Goal: Obtain resource: Obtain resource

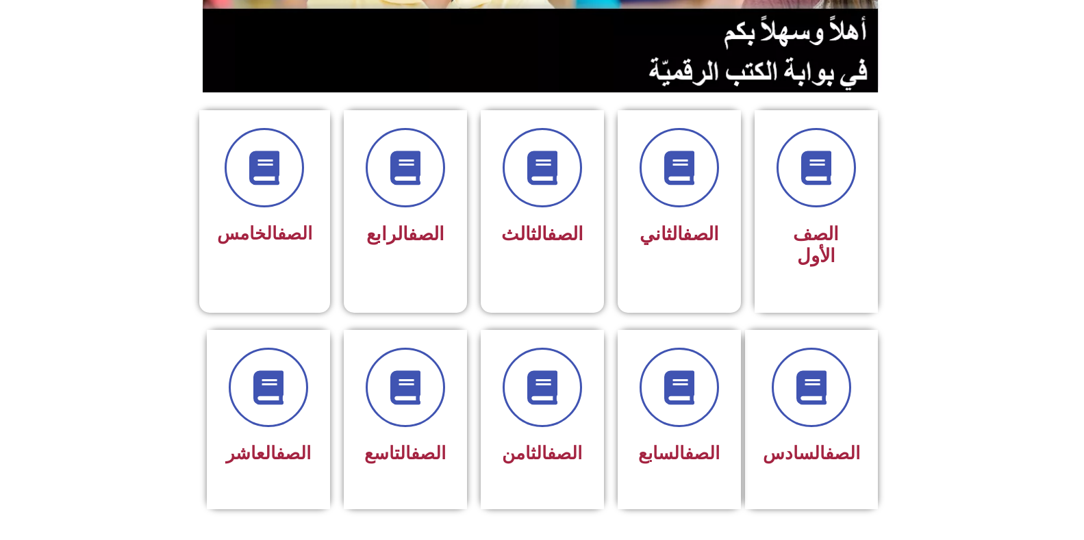
scroll to position [342, 0]
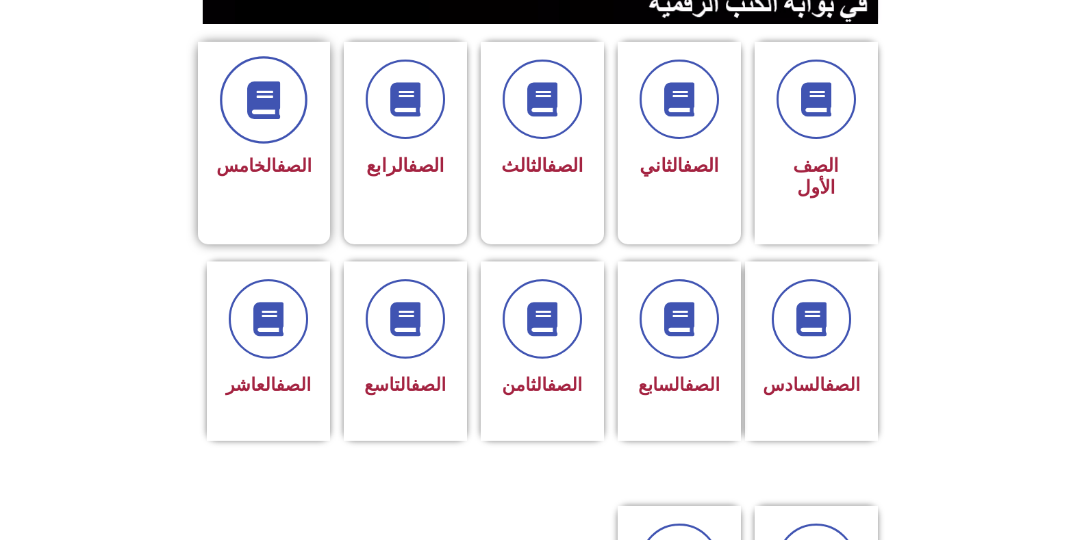
click at [278, 124] on span at bounding box center [264, 100] width 88 height 88
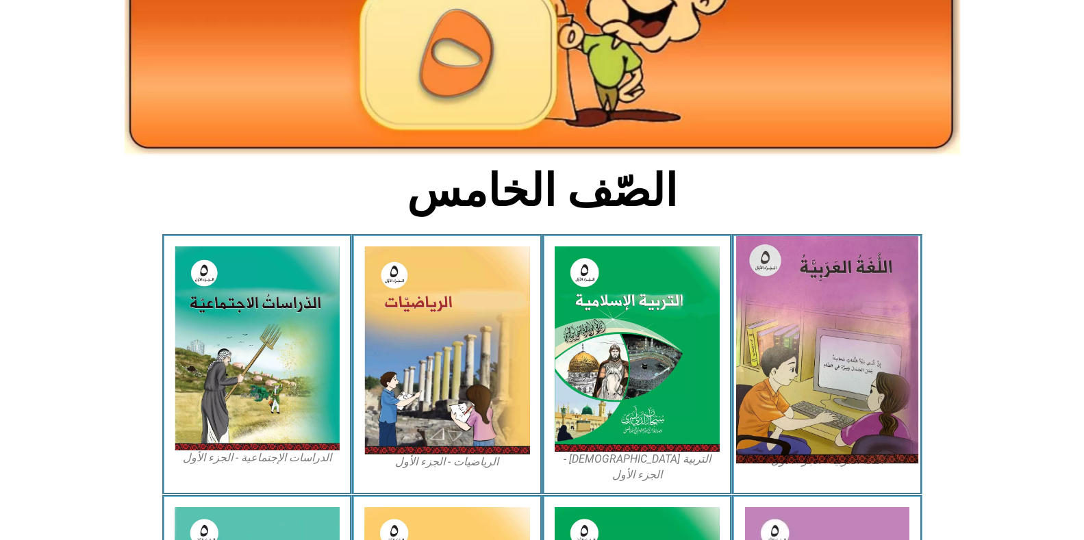
scroll to position [205, 0]
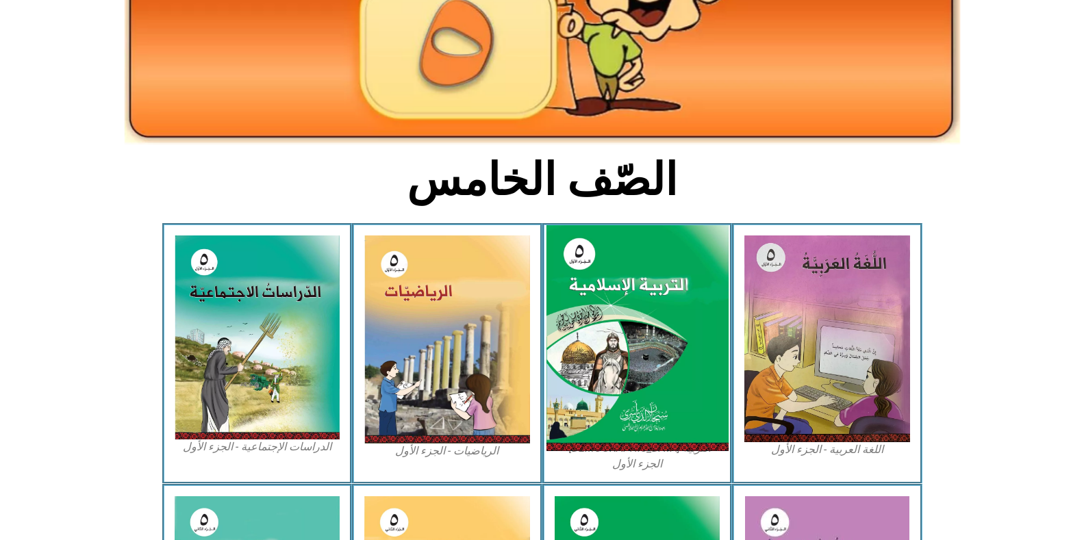
click at [640, 290] on img at bounding box center [637, 338] width 182 height 227
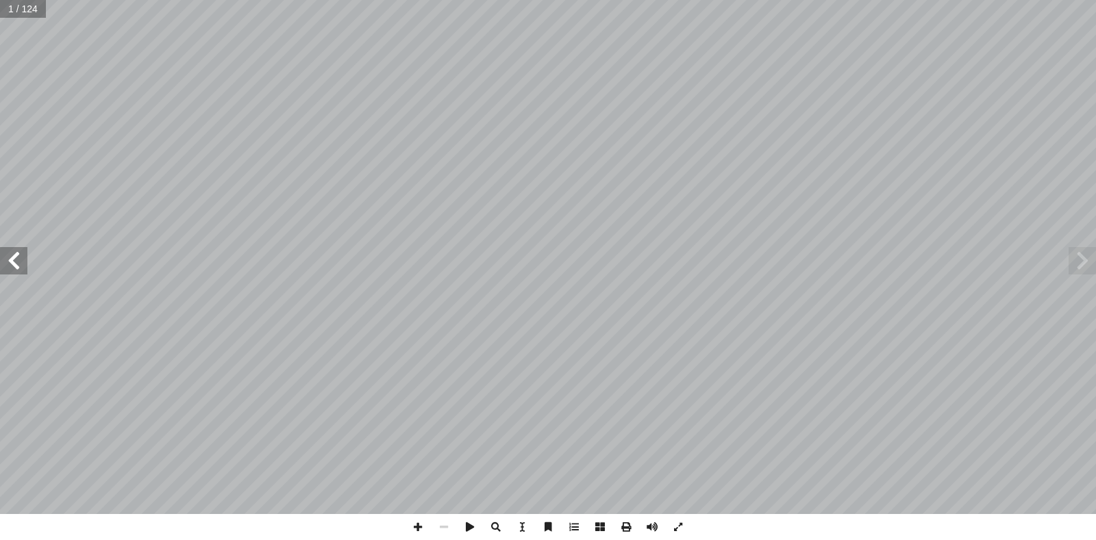
click at [11, 262] on span at bounding box center [13, 260] width 27 height 27
click at [10, 261] on span at bounding box center [13, 260] width 27 height 27
click at [621, 527] on span at bounding box center [626, 527] width 26 height 26
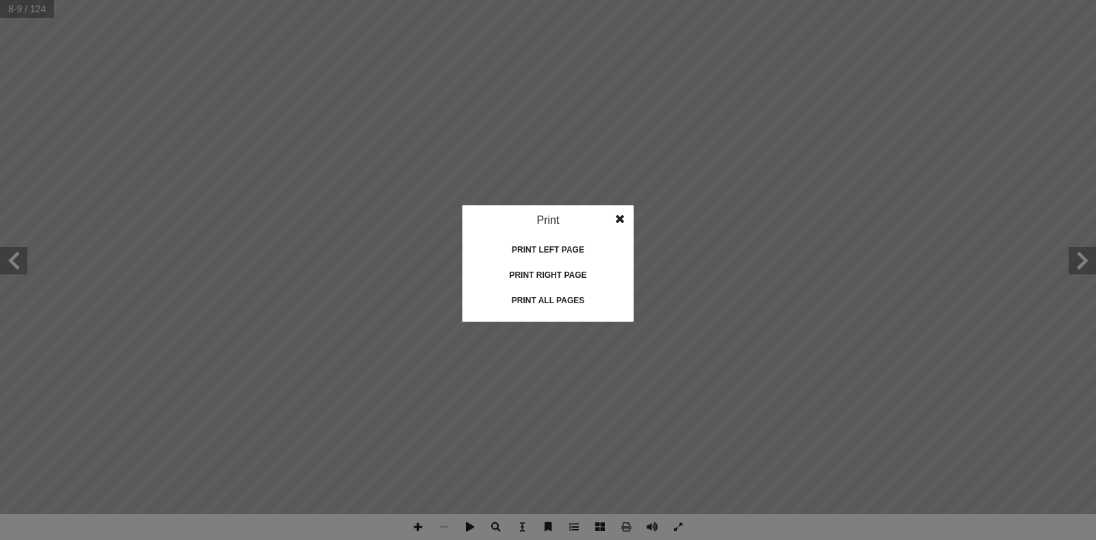
click at [558, 301] on div "Print all pages" at bounding box center [547, 301] width 137 height 22
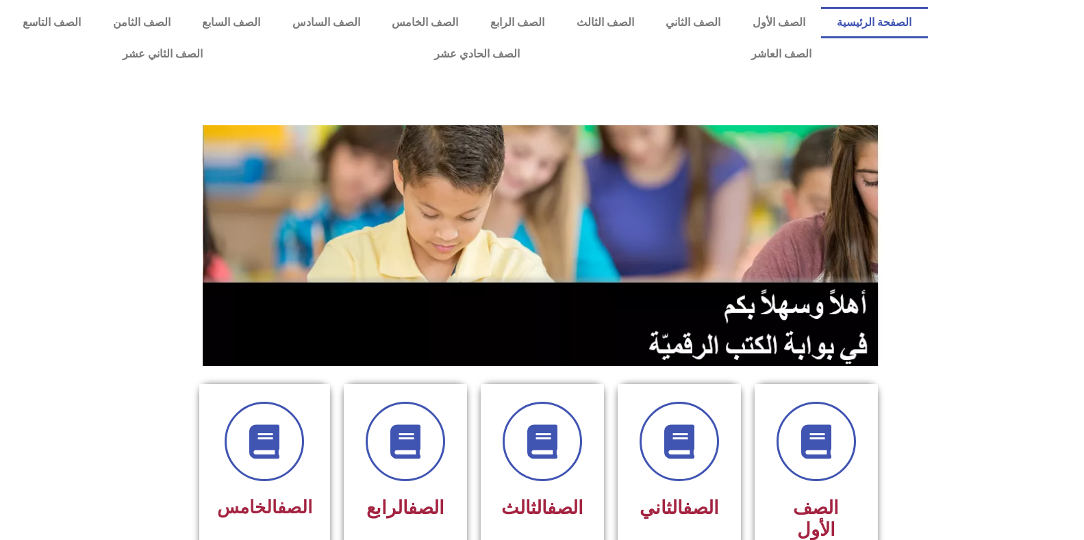
scroll to position [342, 0]
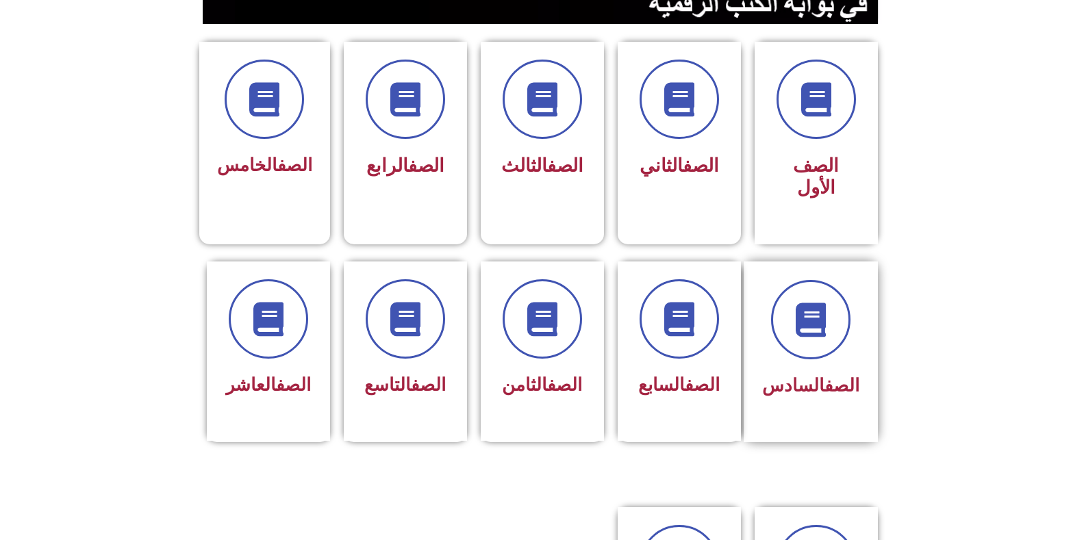
click at [794, 336] on div at bounding box center [810, 319] width 97 height 79
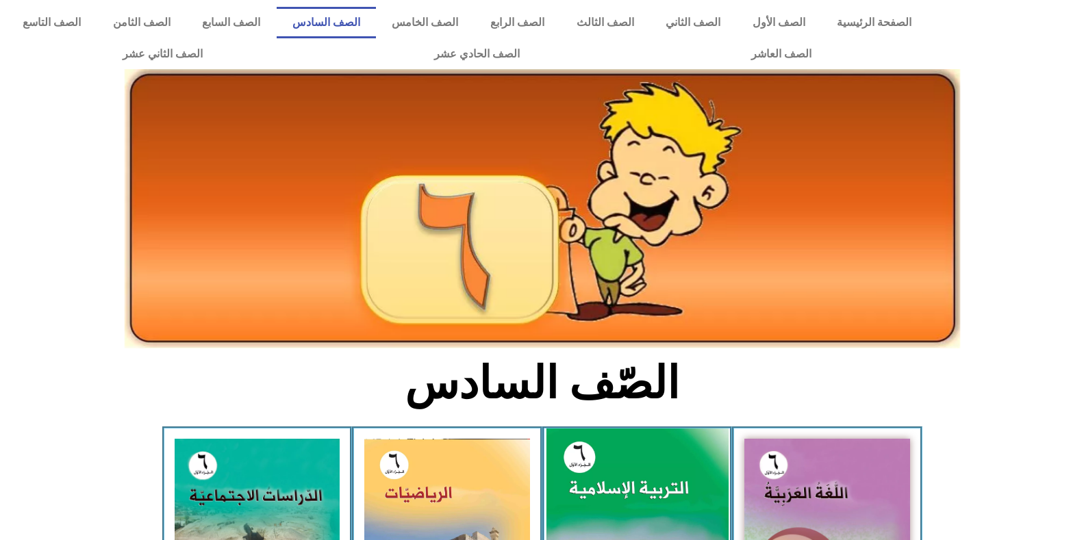
click at [608, 475] on img at bounding box center [637, 542] width 182 height 227
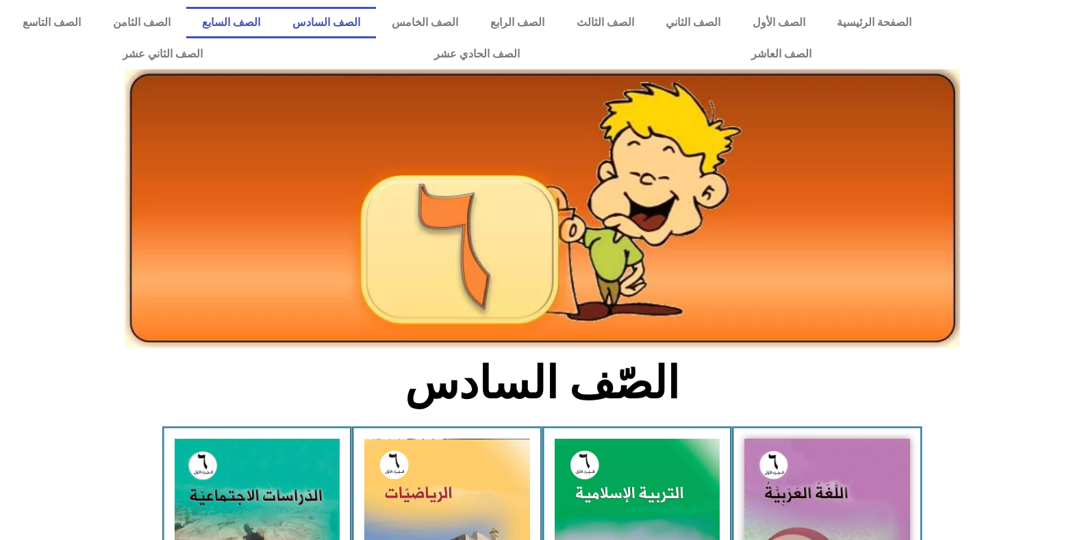
click at [277, 11] on link "الصف السابع" at bounding box center [231, 22] width 90 height 31
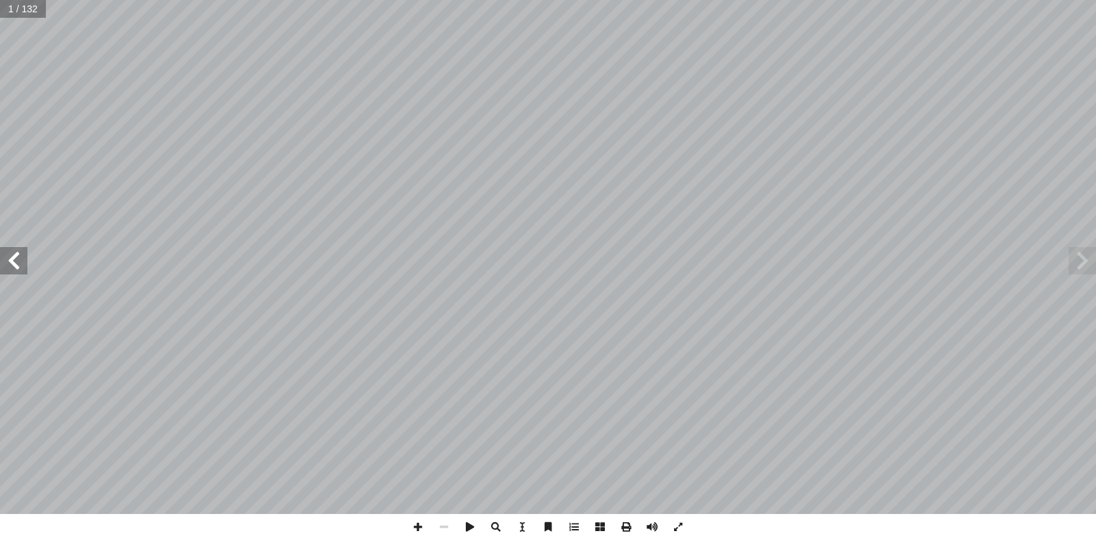
click at [21, 269] on span at bounding box center [13, 260] width 27 height 27
click at [19, 269] on span at bounding box center [13, 260] width 27 height 27
click at [19, 268] on span at bounding box center [13, 260] width 27 height 27
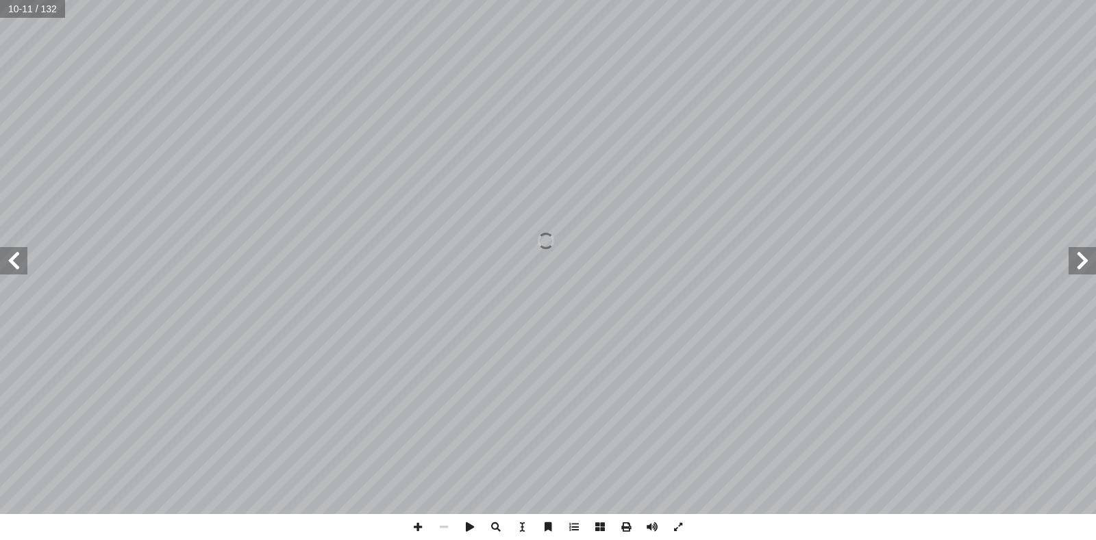
click at [1075, 259] on span at bounding box center [1081, 260] width 27 height 27
click at [24, 266] on span at bounding box center [13, 260] width 27 height 27
click at [13, 262] on span at bounding box center [13, 260] width 27 height 27
click at [18, 263] on span at bounding box center [13, 260] width 27 height 27
click at [1078, 264] on span at bounding box center [1081, 260] width 27 height 27
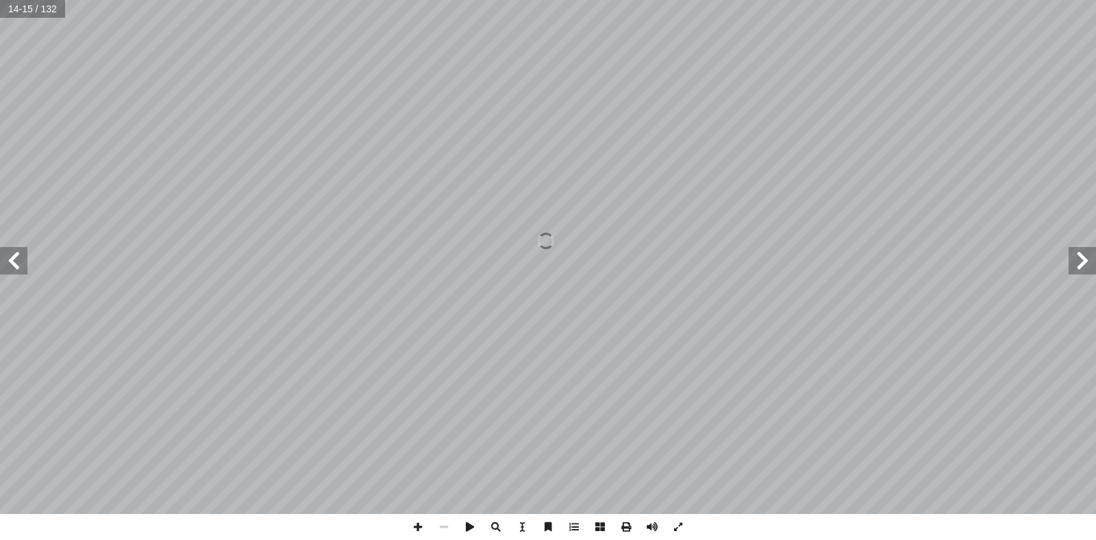
click at [1078, 264] on span at bounding box center [1081, 260] width 27 height 27
click at [5, 263] on span at bounding box center [13, 260] width 27 height 27
click at [17, 264] on span at bounding box center [13, 260] width 27 height 27
click at [623, 528] on span at bounding box center [626, 527] width 26 height 26
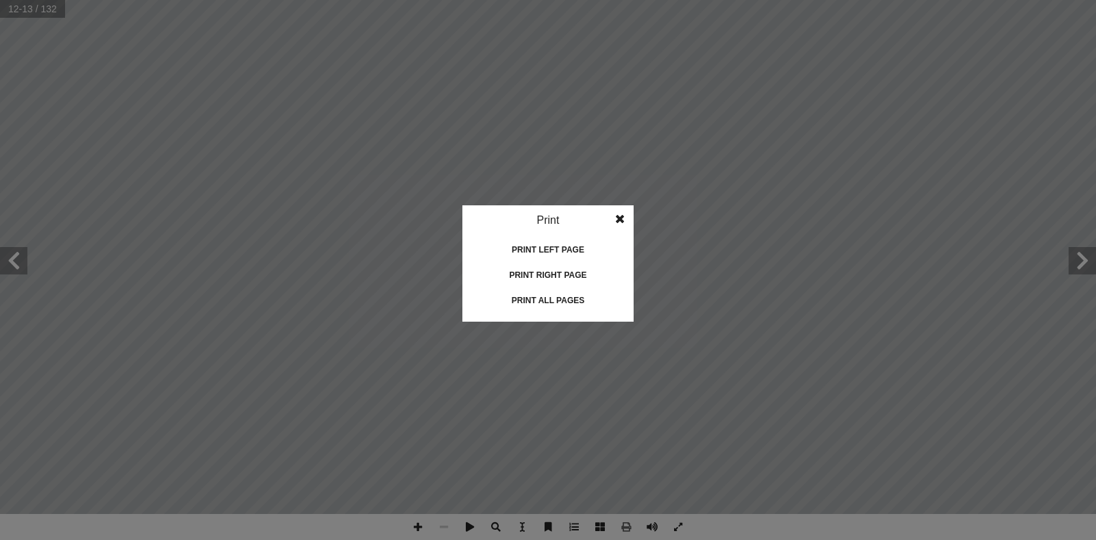
click at [554, 303] on div "Print all pages" at bounding box center [547, 301] width 137 height 22
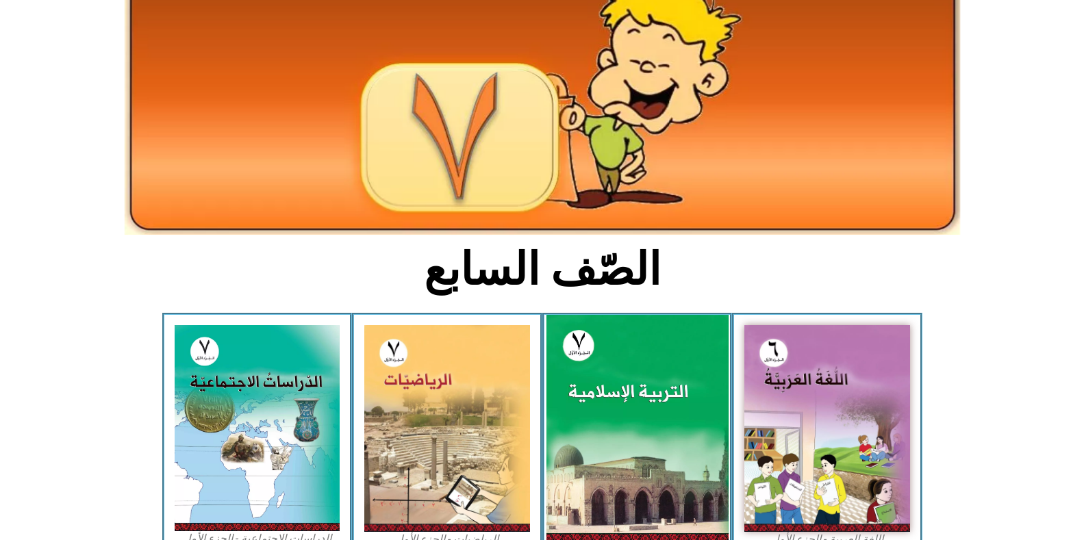
scroll to position [205, 0]
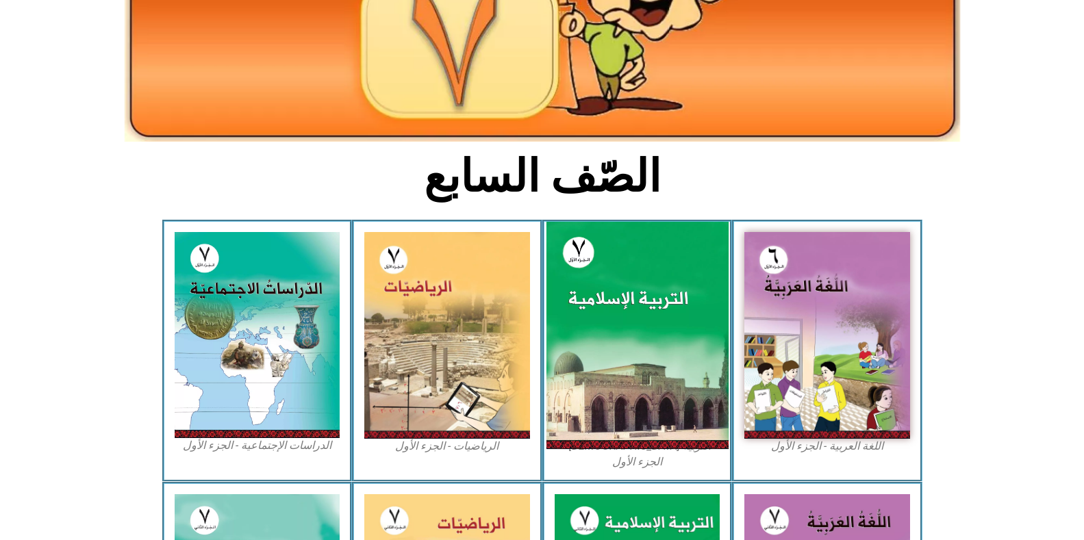
click at [685, 351] on img at bounding box center [637, 335] width 182 height 227
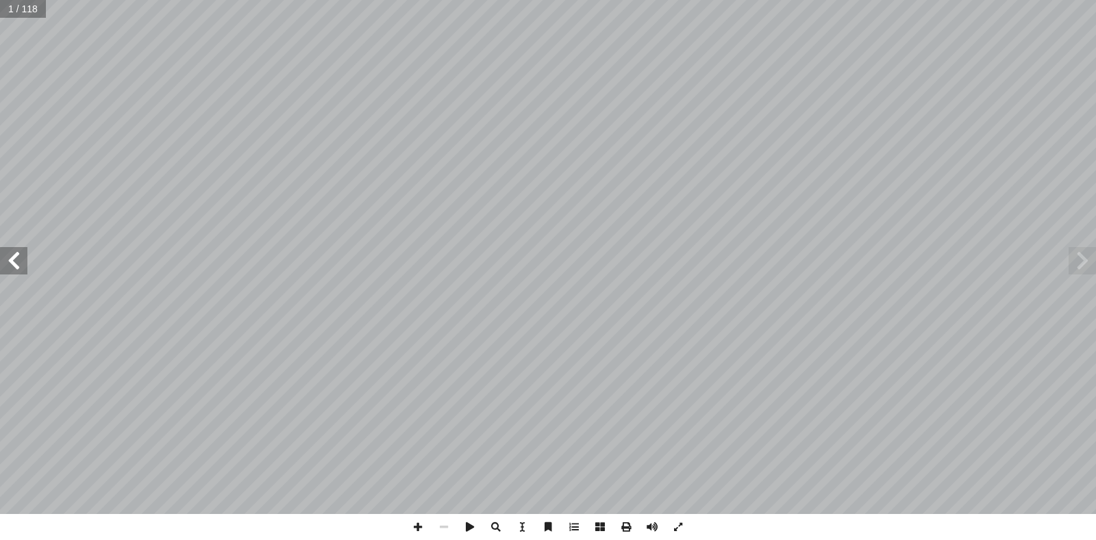
click at [15, 269] on span at bounding box center [13, 260] width 27 height 27
click at [14, 262] on span at bounding box center [13, 260] width 27 height 27
click at [24, 258] on span at bounding box center [13, 260] width 27 height 27
click at [21, 257] on span at bounding box center [13, 260] width 27 height 27
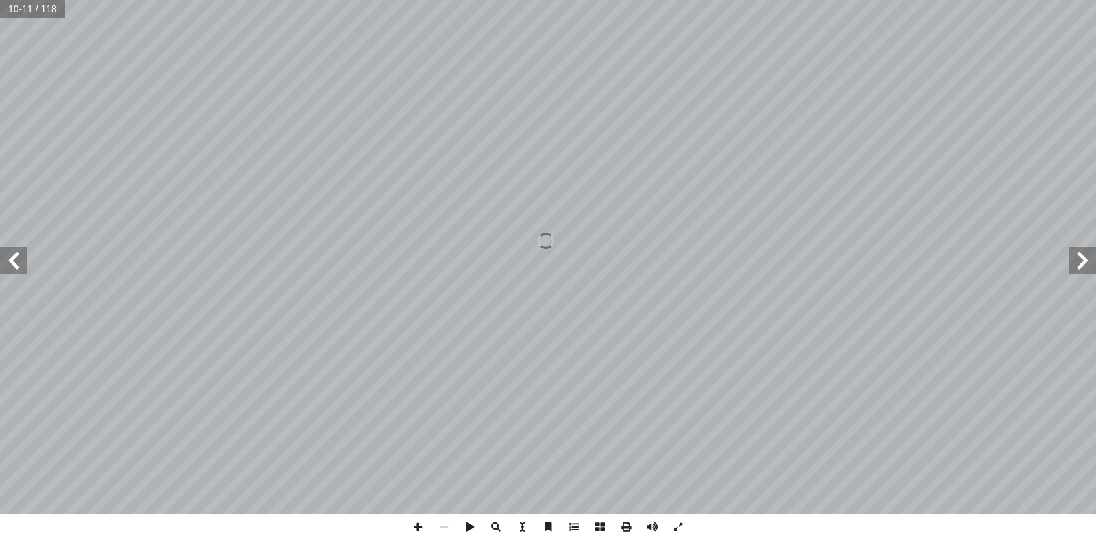
click at [1095, 267] on span at bounding box center [1081, 260] width 27 height 27
click at [620, 525] on span at bounding box center [626, 527] width 26 height 26
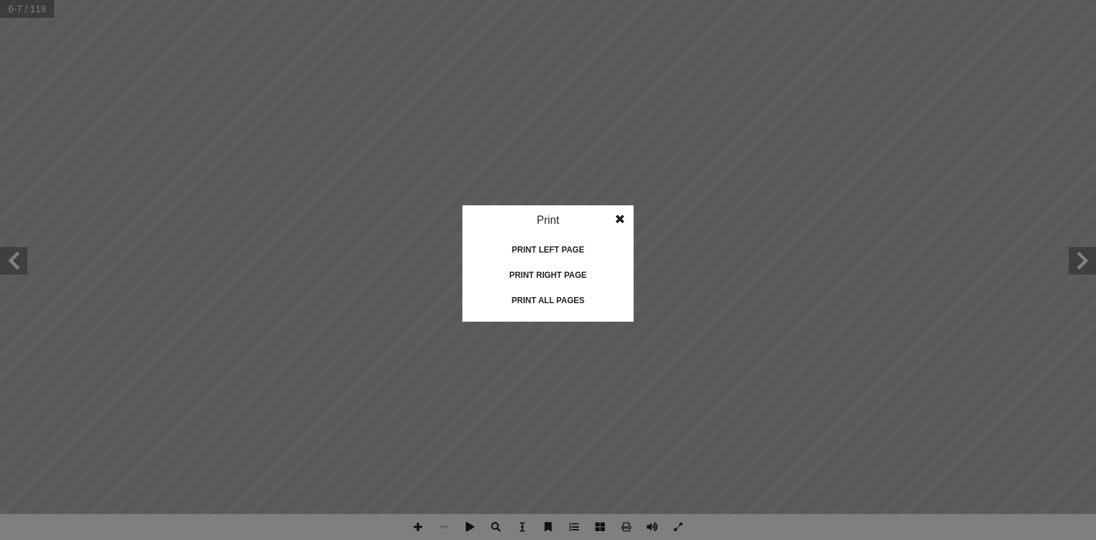
click at [533, 294] on div "Print all pages" at bounding box center [547, 301] width 137 height 22
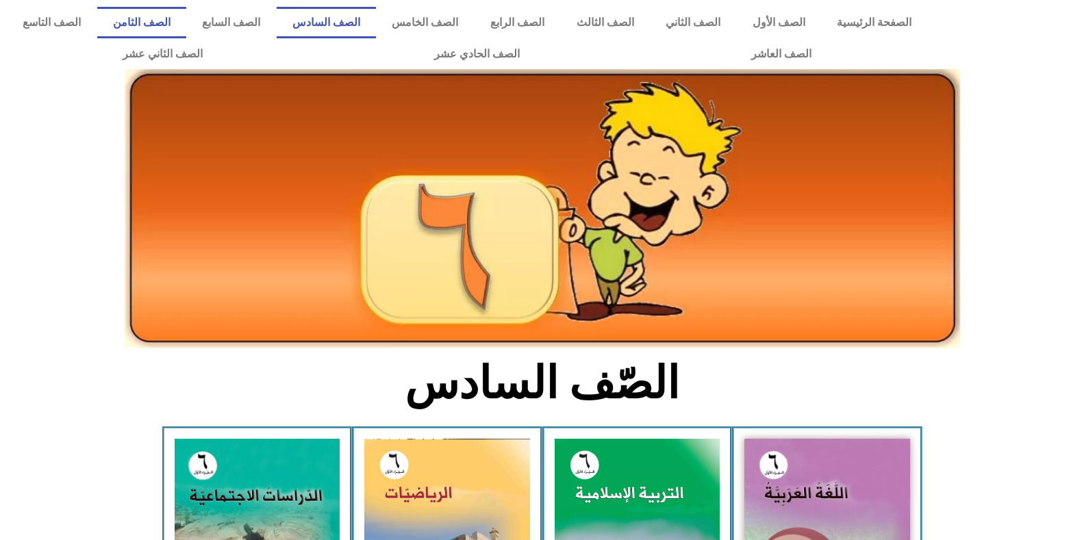
click at [187, 13] on link "الصف الثامن" at bounding box center [142, 22] width 90 height 31
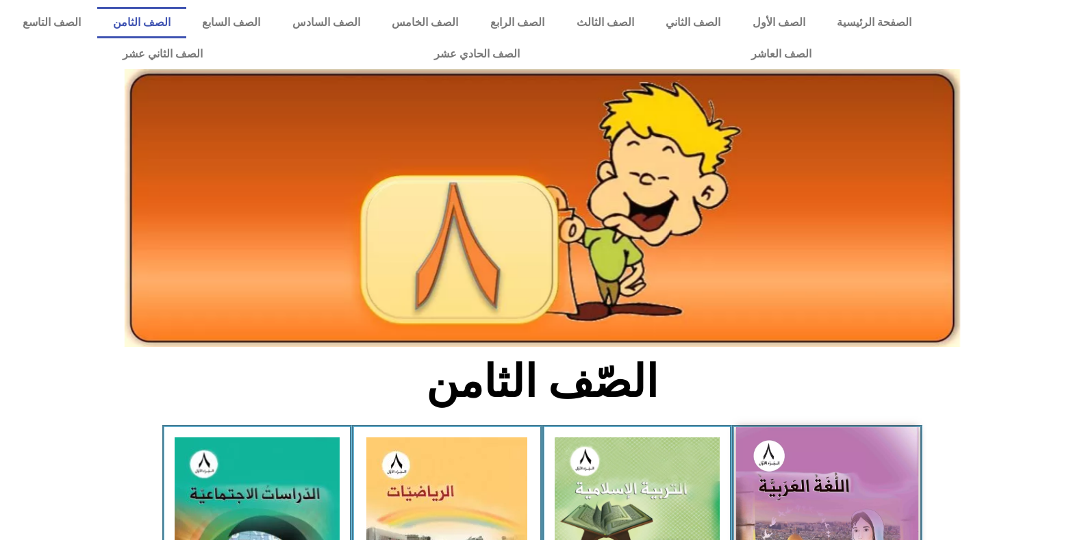
scroll to position [274, 0]
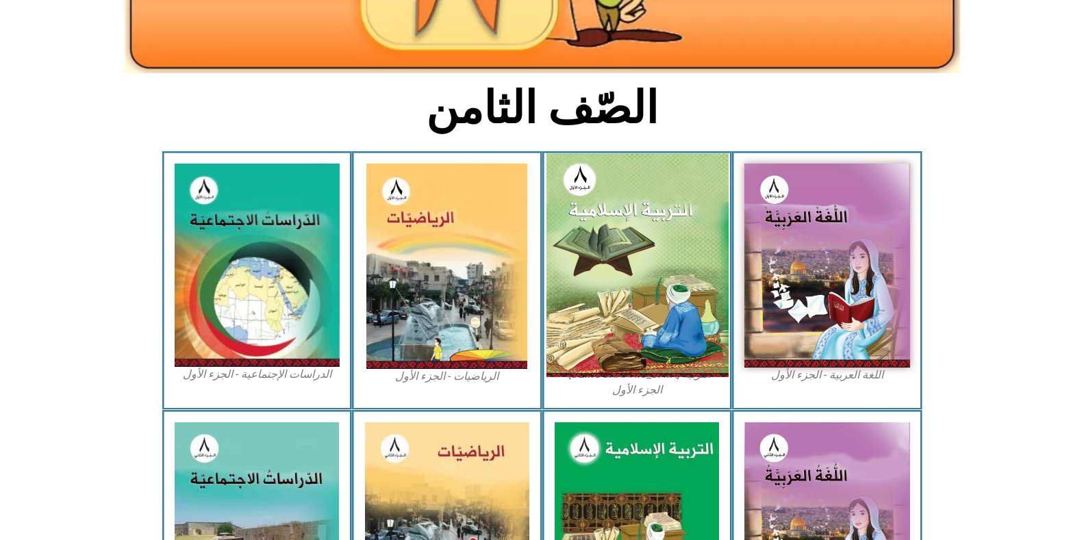
click at [618, 237] on img at bounding box center [637, 265] width 182 height 224
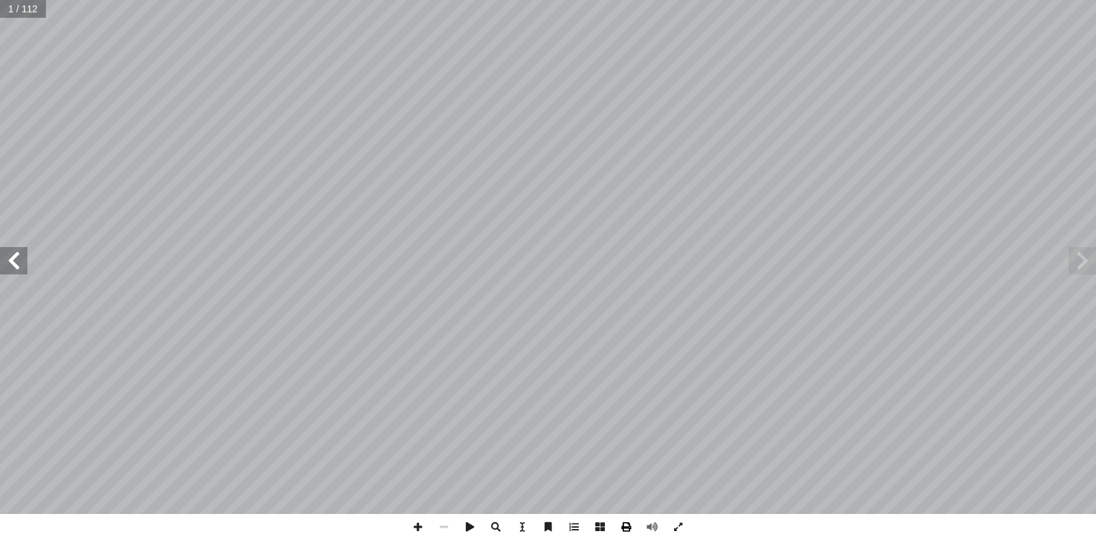
click at [627, 525] on span at bounding box center [626, 527] width 26 height 26
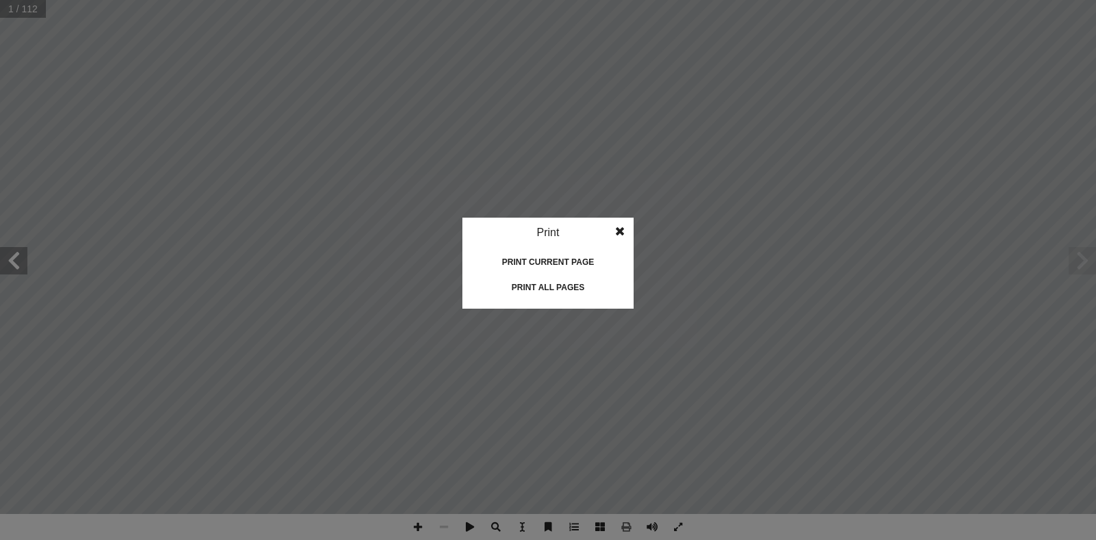
click at [563, 283] on div "Print all pages" at bounding box center [547, 288] width 137 height 22
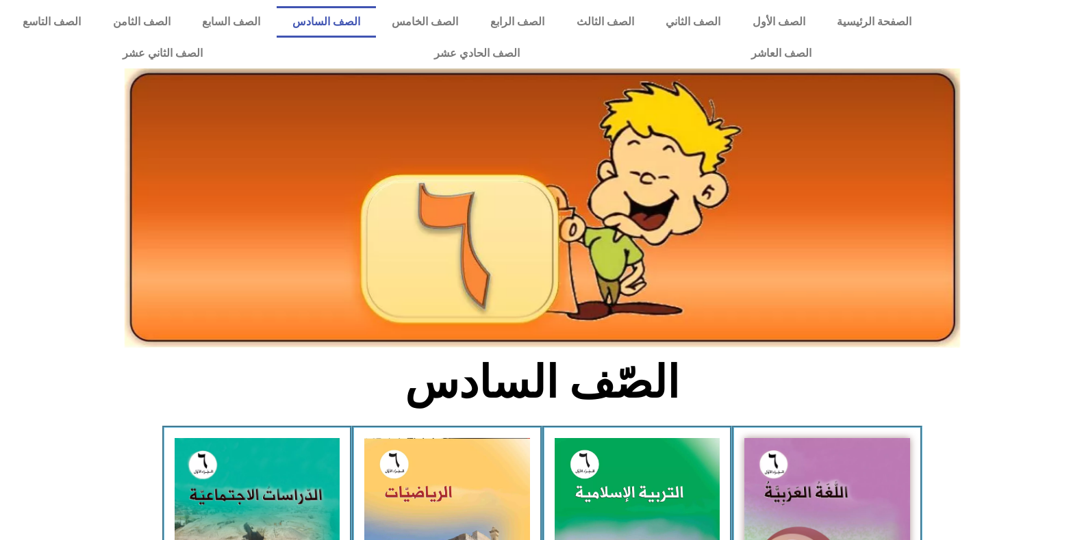
scroll to position [137, 0]
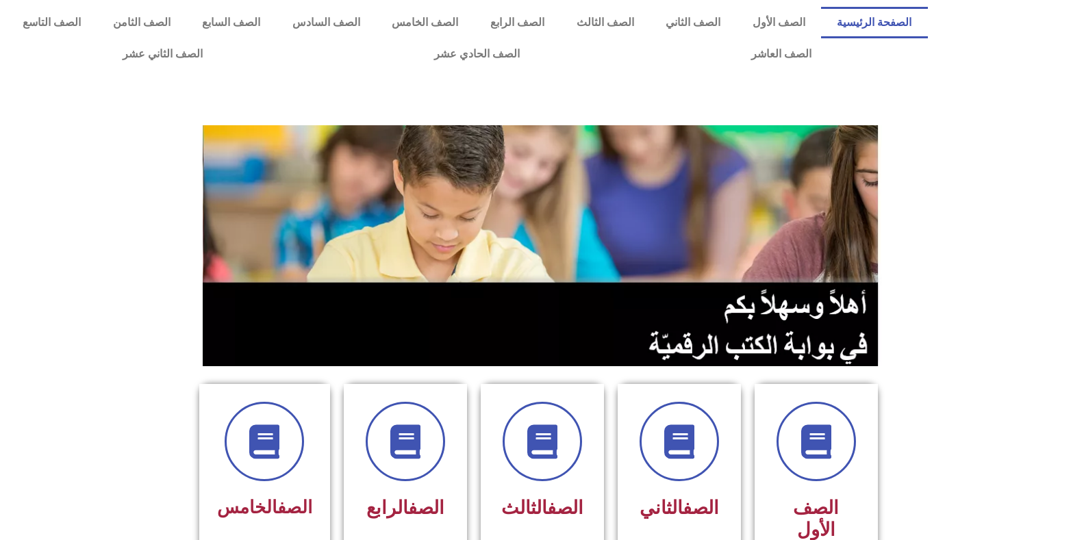
scroll to position [342, 0]
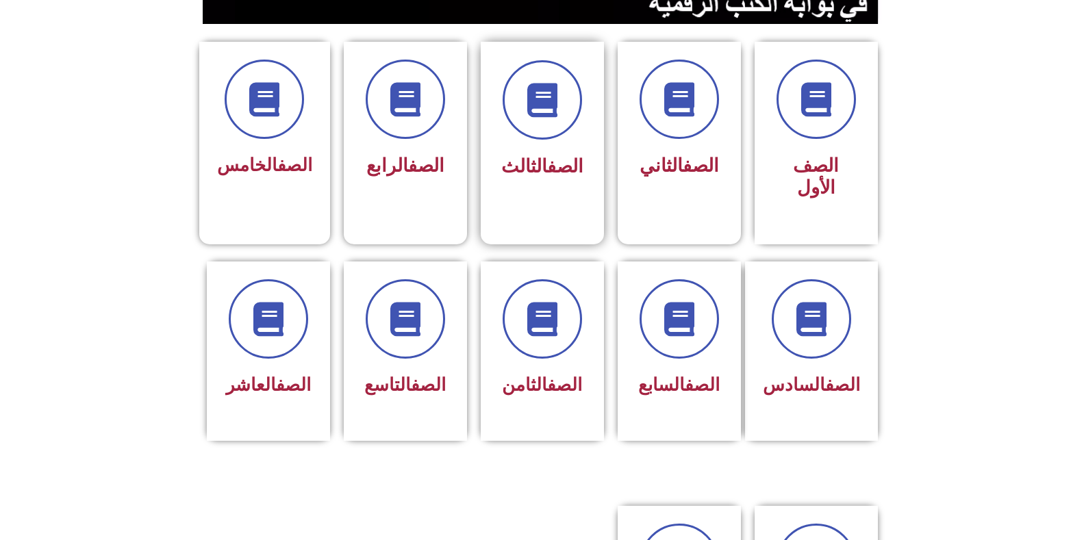
click at [591, 146] on div "الصف الثالث" at bounding box center [542, 132] width 123 height 181
click at [427, 190] on div "الصف الرابع" at bounding box center [405, 132] width 123 height 181
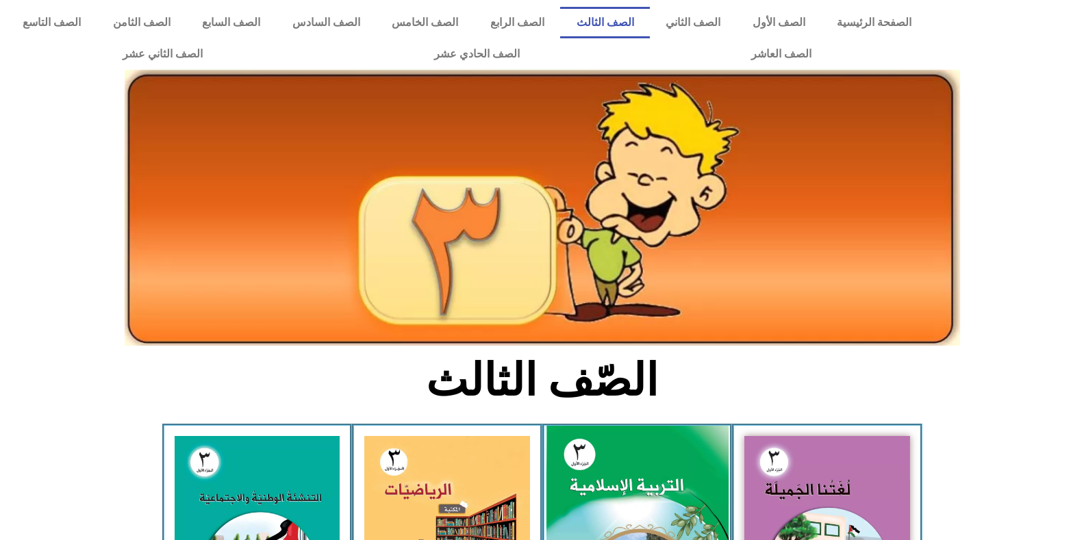
click at [631, 502] on img at bounding box center [637, 539] width 182 height 227
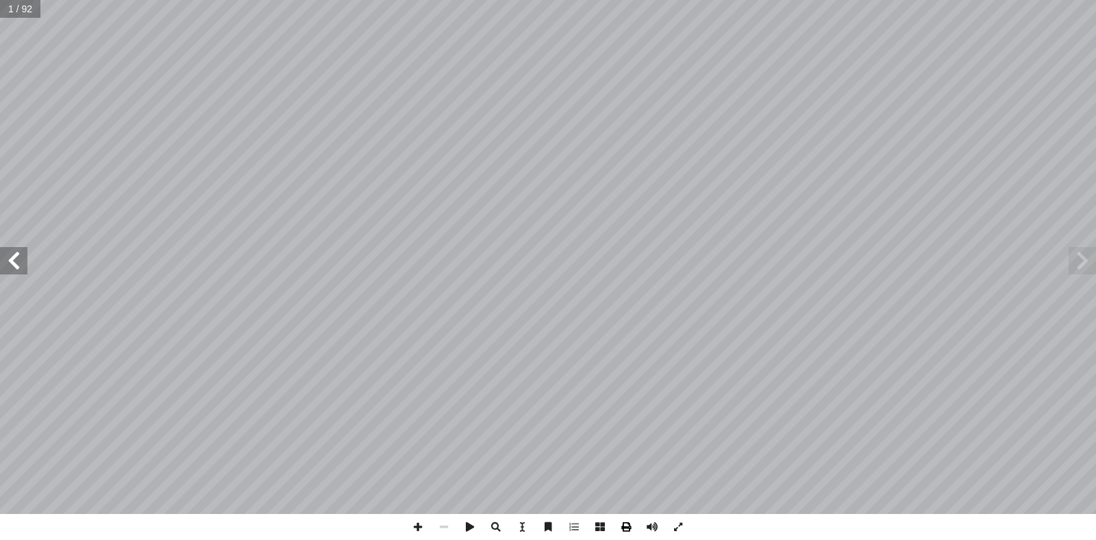
click at [629, 526] on span at bounding box center [626, 527] width 26 height 26
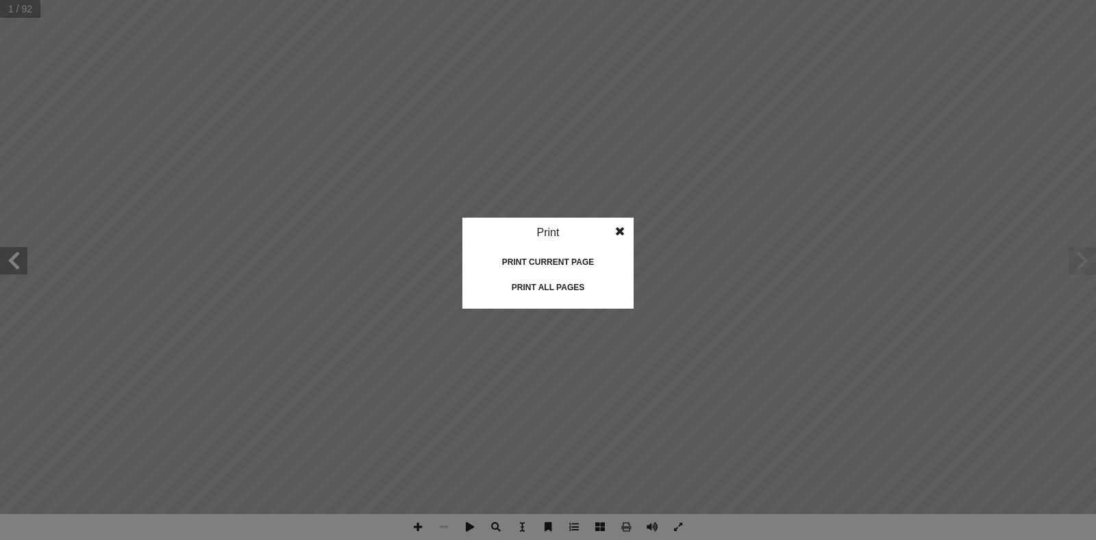
click at [550, 285] on div "Print all pages" at bounding box center [547, 288] width 137 height 22
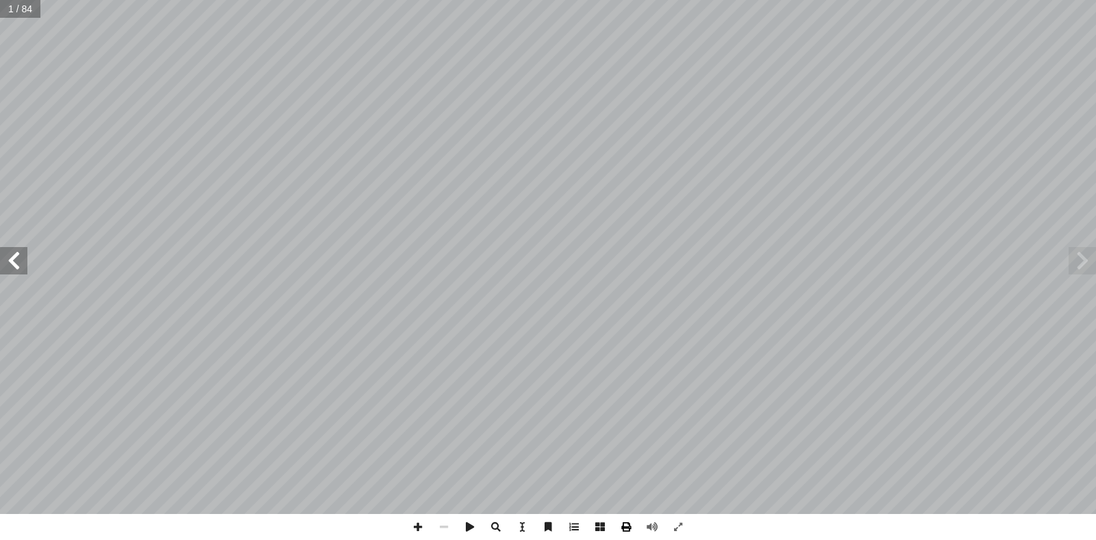
click at [628, 527] on span at bounding box center [626, 527] width 26 height 26
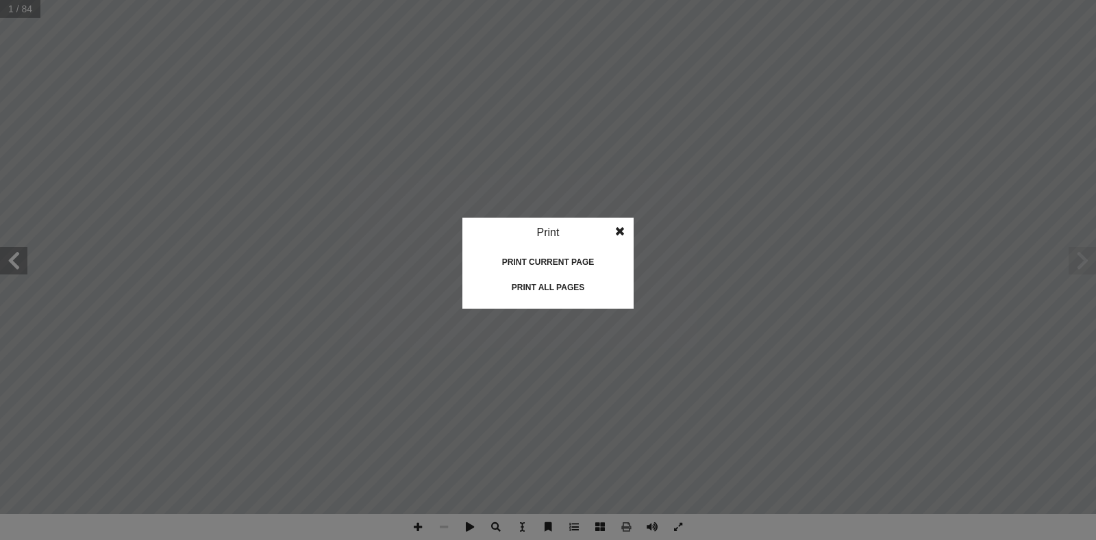
click at [538, 288] on div "Print all pages" at bounding box center [547, 288] width 137 height 22
